Goal: Task Accomplishment & Management: Complete application form

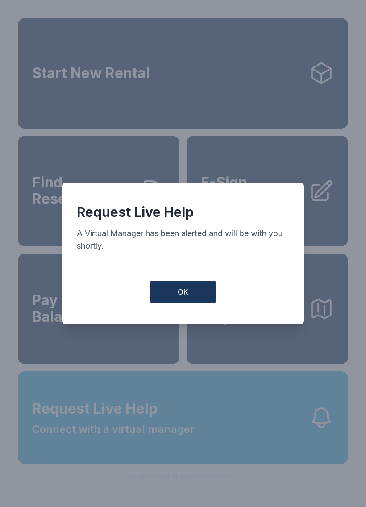
click at [190, 287] on button "OK" at bounding box center [182, 292] width 67 height 22
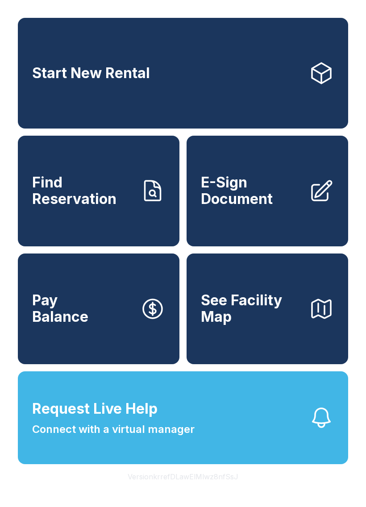
click at [278, 195] on span "E-Sign Document" at bounding box center [251, 190] width 101 height 33
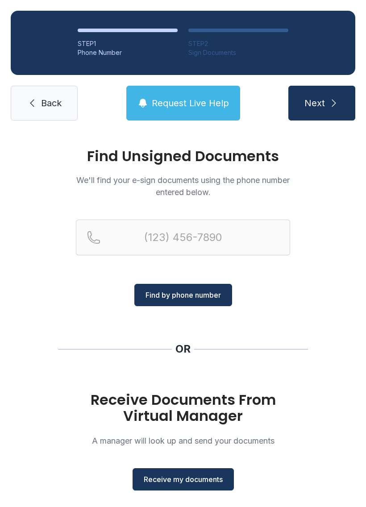
click at [189, 476] on span "Receive my documents" at bounding box center [183, 479] width 79 height 11
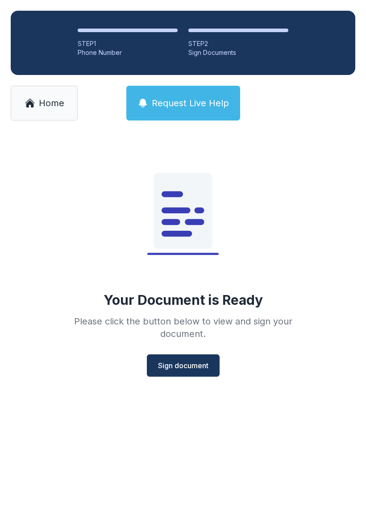
click at [191, 365] on span "Sign document" at bounding box center [183, 365] width 50 height 11
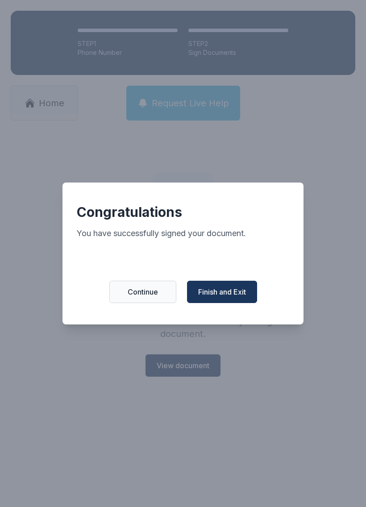
click at [225, 297] on span "Finish and Exit" at bounding box center [222, 291] width 48 height 11
